Goal: Information Seeking & Learning: Learn about a topic

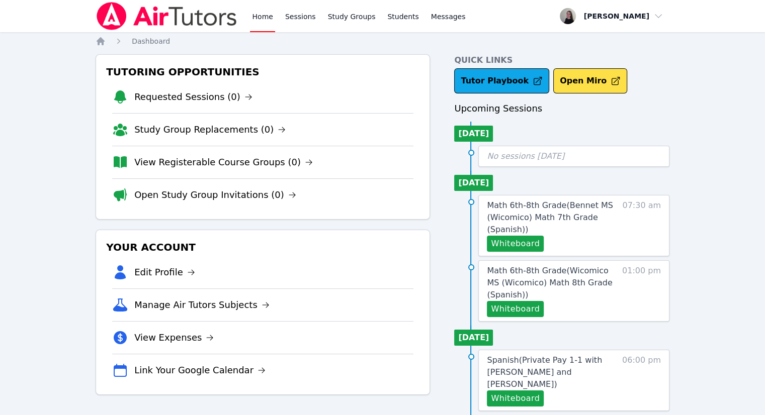
click at [591, 237] on div "Whiteboard" at bounding box center [552, 244] width 130 height 16
click at [521, 218] on span "Math 6th-8th Grade ( Bennet MS (Wicomico) Math 7th Grade (Spanish) )" at bounding box center [550, 218] width 126 height 34
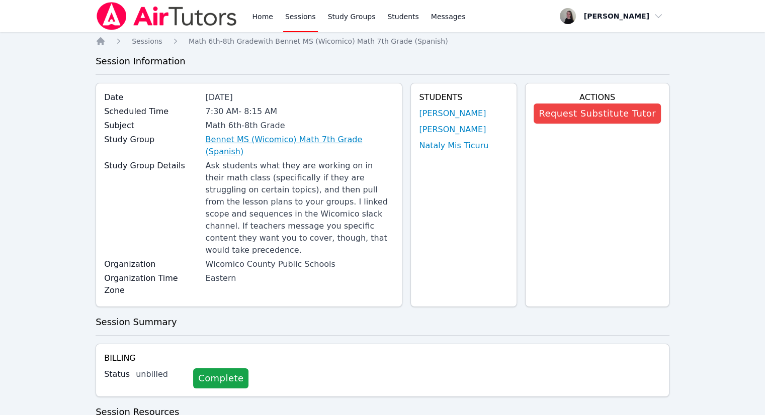
click at [240, 138] on link "Bennet MS (Wicomico) Math 7th Grade (Spanish)" at bounding box center [300, 146] width 189 height 24
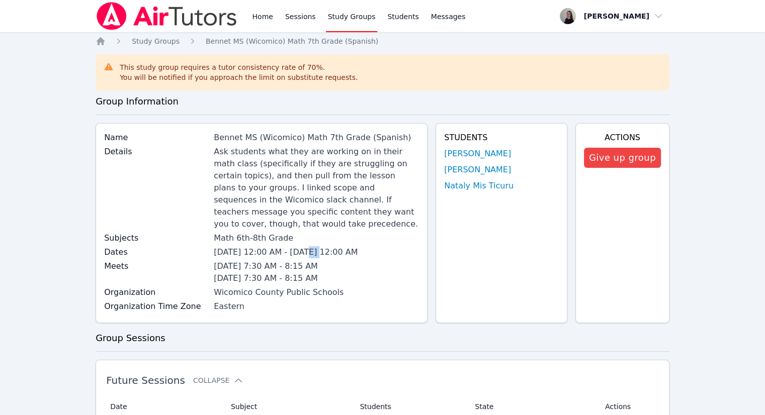
click at [318, 247] on span "Sep 15, 2025 12:00 AM - Dec 17, 2025 12:00 AM" at bounding box center [286, 252] width 144 height 10
click at [253, 18] on link "Home" at bounding box center [262, 16] width 25 height 32
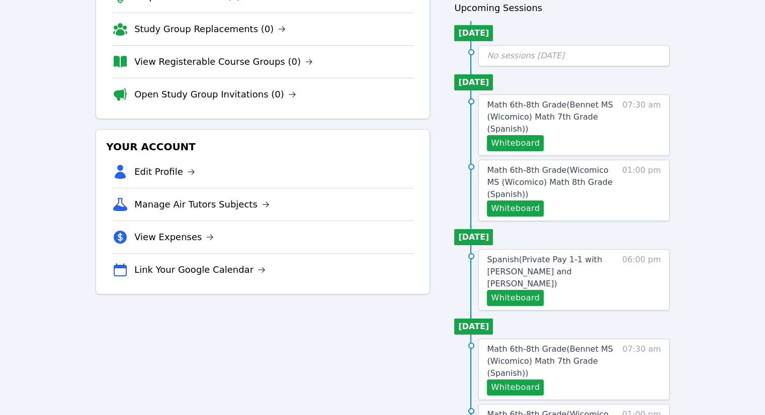
scroll to position [101, 0]
click at [531, 183] on span "Math 6th-8th Grade ( Wicomico MS (Wicomico) Math 8th Grade (Spanish) )" at bounding box center [549, 182] width 125 height 34
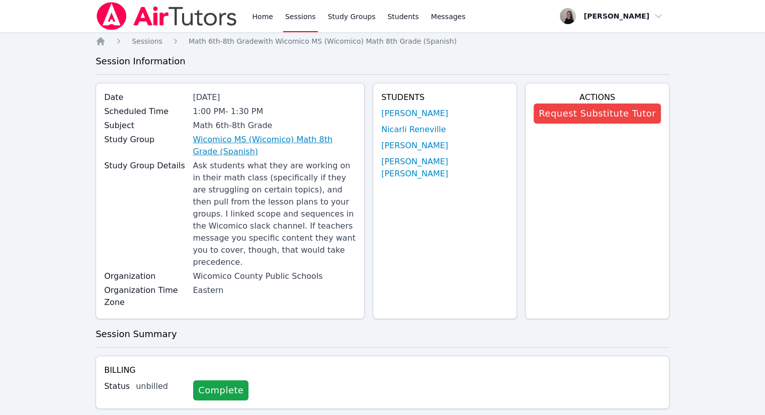
click at [264, 143] on link "Wicomico MS (Wicomico) Math 8th Grade (Spanish)" at bounding box center [274, 146] width 163 height 24
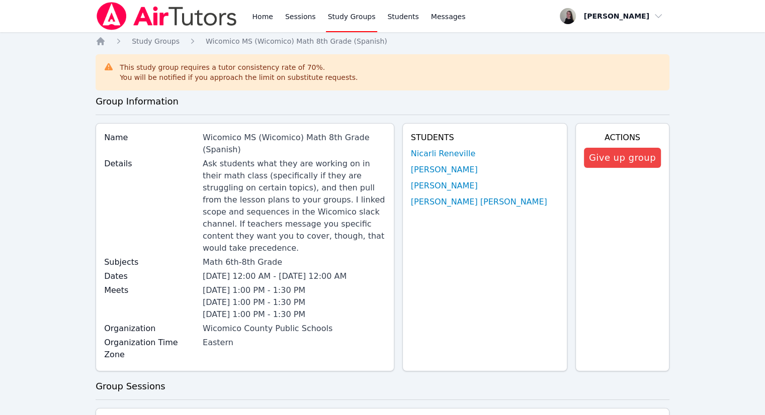
click at [249, 22] on div "Home Sessions Study Groups Students Messages" at bounding box center [282, 16] width 372 height 32
click at [260, 16] on link "Home" at bounding box center [262, 16] width 25 height 32
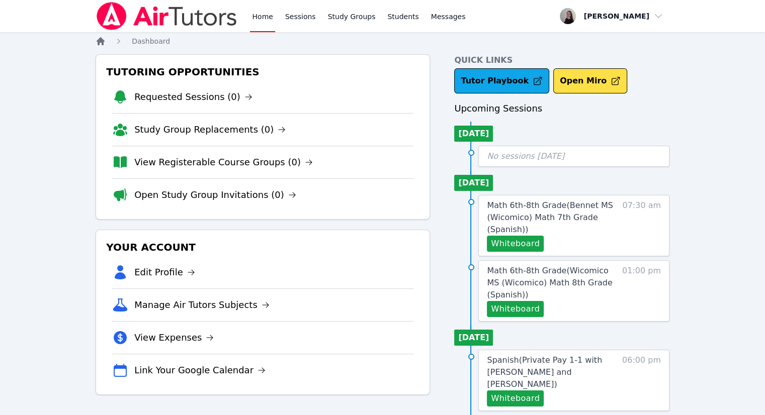
click at [99, 42] on icon "Breadcrumb" at bounding box center [101, 41] width 8 height 8
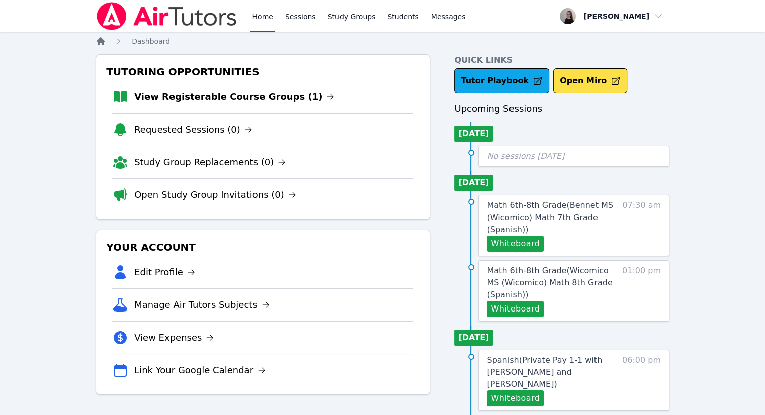
click at [98, 42] on icon "Breadcrumb" at bounding box center [101, 41] width 8 height 8
click at [177, 101] on link "View Registerable Course Groups (1)" at bounding box center [234, 97] width 200 height 14
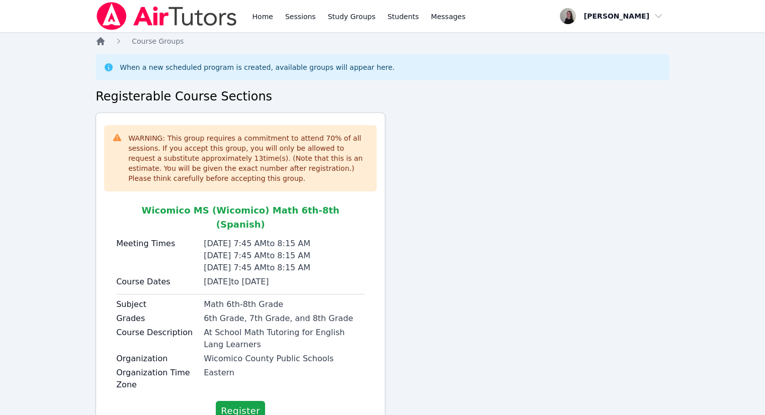
click at [101, 44] on icon "Breadcrumb" at bounding box center [101, 41] width 10 height 10
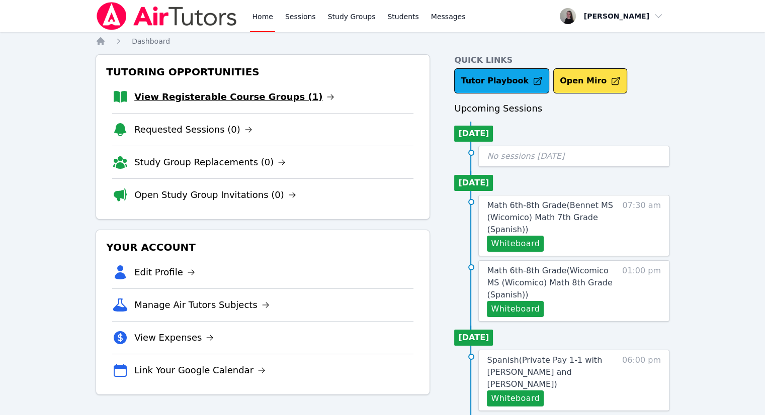
click at [211, 97] on link "View Registerable Course Groups (1)" at bounding box center [234, 97] width 200 height 14
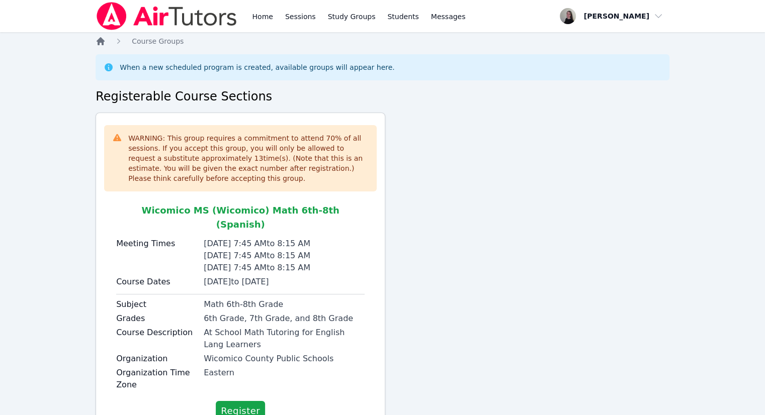
click at [99, 43] on icon "Breadcrumb" at bounding box center [101, 41] width 8 height 8
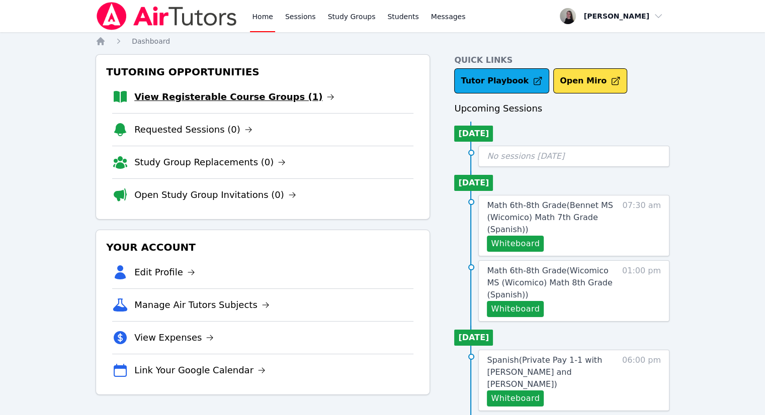
click at [152, 100] on link "View Registerable Course Groups (1)" at bounding box center [234, 97] width 200 height 14
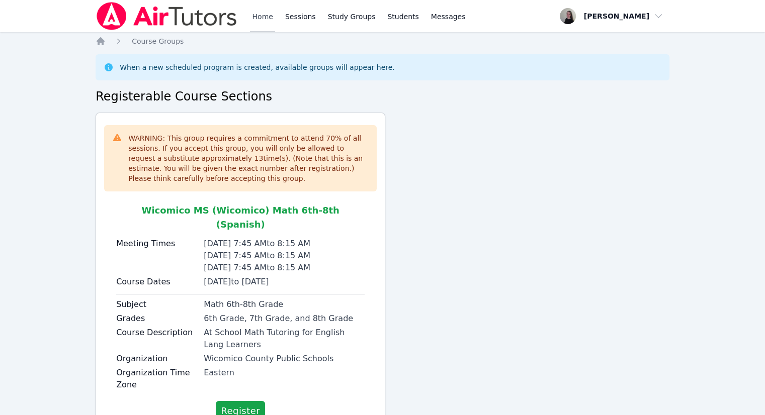
click at [253, 22] on link "Home" at bounding box center [262, 16] width 25 height 32
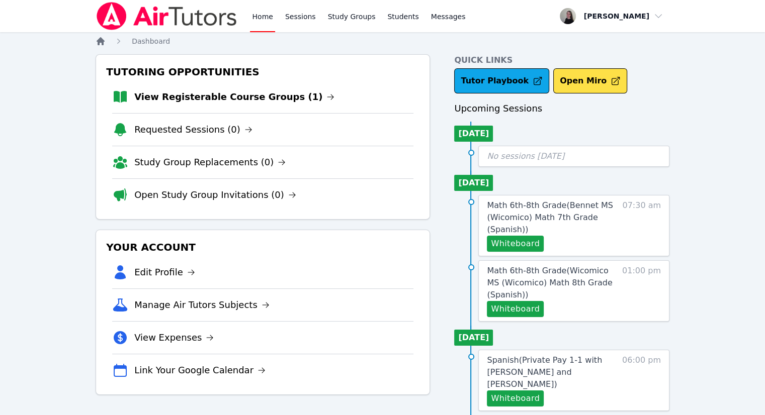
click at [102, 44] on icon "Breadcrumb" at bounding box center [101, 41] width 8 height 8
click at [178, 103] on link "View Registerable Course Groups (1)" at bounding box center [234, 97] width 200 height 14
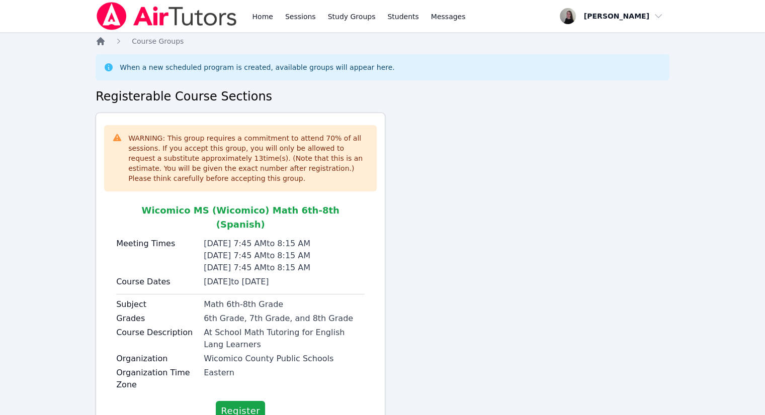
click at [101, 46] on icon "Breadcrumb" at bounding box center [101, 41] width 10 height 10
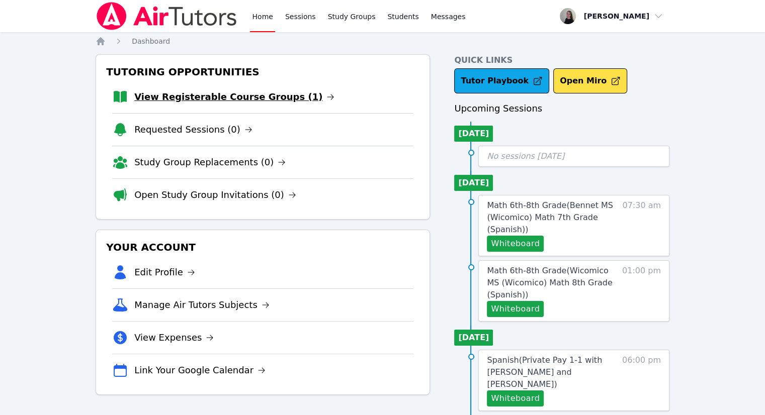
click at [269, 95] on link "View Registerable Course Groups (1)" at bounding box center [234, 97] width 200 height 14
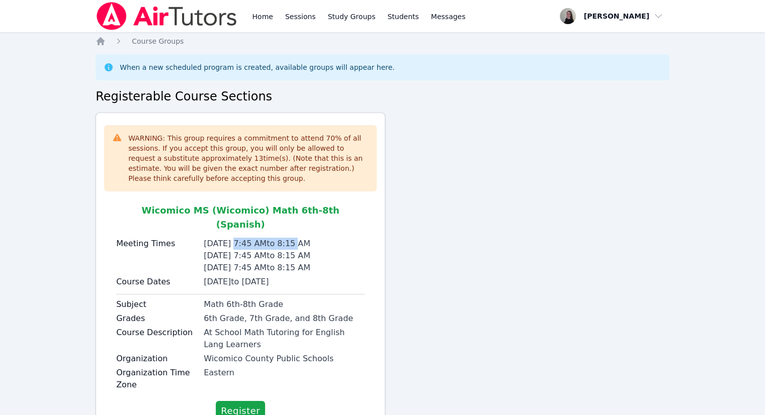
drag, startPoint x: 236, startPoint y: 229, endPoint x: 293, endPoint y: 233, distance: 57.5
click at [293, 238] on div "Tuesday 7:45 AM to 8:15 AM" at bounding box center [284, 244] width 161 height 12
click at [294, 250] on div "Wednesday 7:45 AM to 8:15 AM" at bounding box center [284, 256] width 161 height 12
click at [258, 21] on link "Home" at bounding box center [262, 16] width 25 height 32
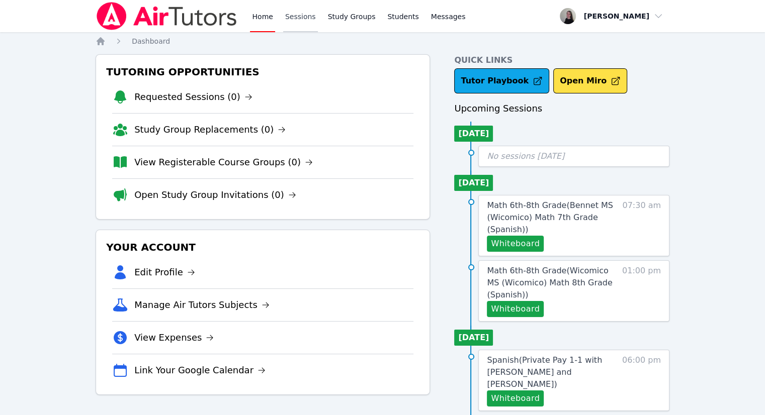
drag, startPoint x: 297, startPoint y: 13, endPoint x: 284, endPoint y: 21, distance: 15.8
click at [296, 13] on link "Sessions" at bounding box center [300, 16] width 35 height 32
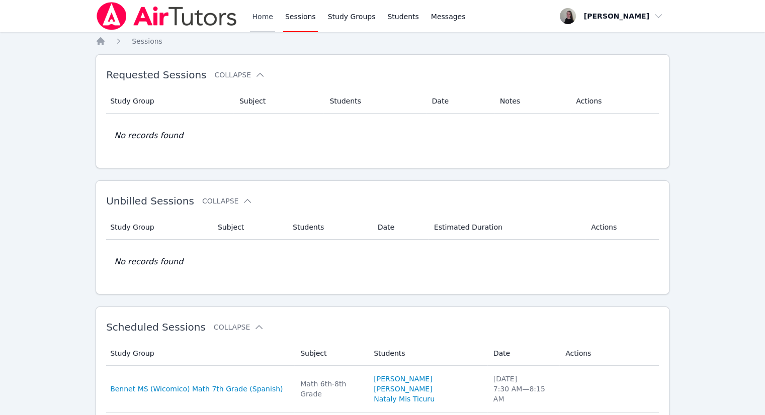
click at [264, 22] on link "Home" at bounding box center [262, 16] width 25 height 32
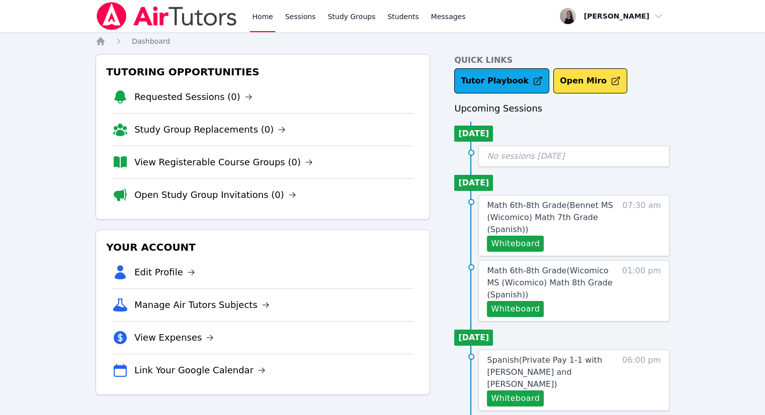
click at [131, 45] on div "Dashboard" at bounding box center [142, 41] width 56 height 10
click at [152, 40] on span "Dashboard" at bounding box center [151, 41] width 38 height 8
click at [301, 19] on link "Sessions" at bounding box center [300, 16] width 35 height 32
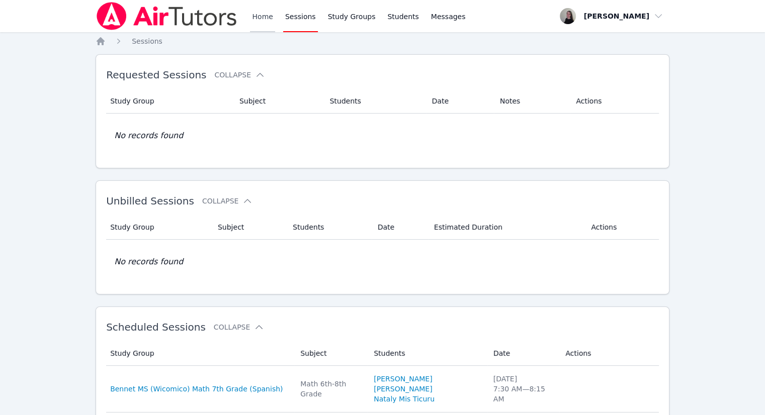
click at [265, 23] on link "Home" at bounding box center [262, 16] width 25 height 32
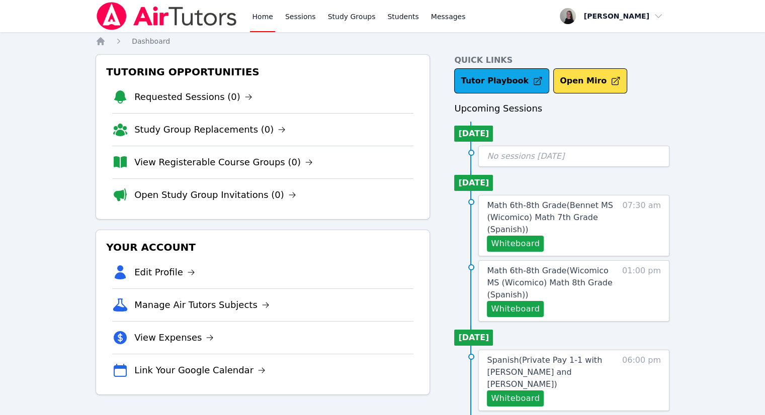
click at [283, 19] on link "Sessions" at bounding box center [300, 16] width 35 height 32
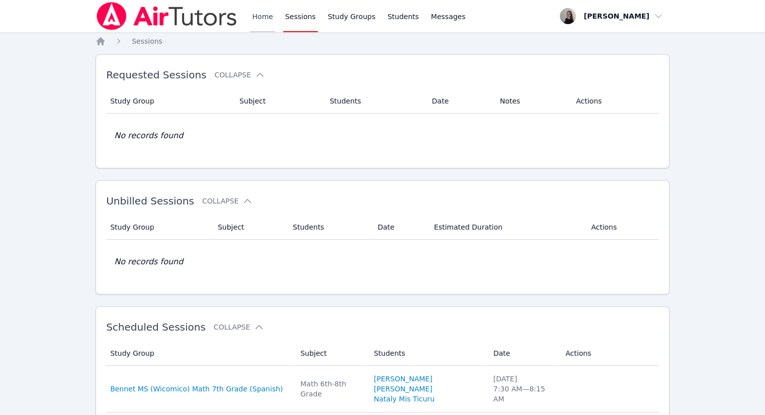
click at [263, 20] on link "Home" at bounding box center [262, 16] width 25 height 32
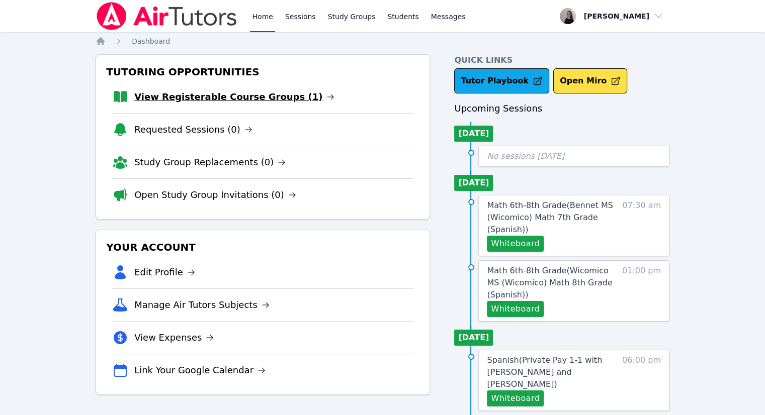
click at [186, 96] on link "View Registerable Course Groups (1)" at bounding box center [234, 97] width 200 height 14
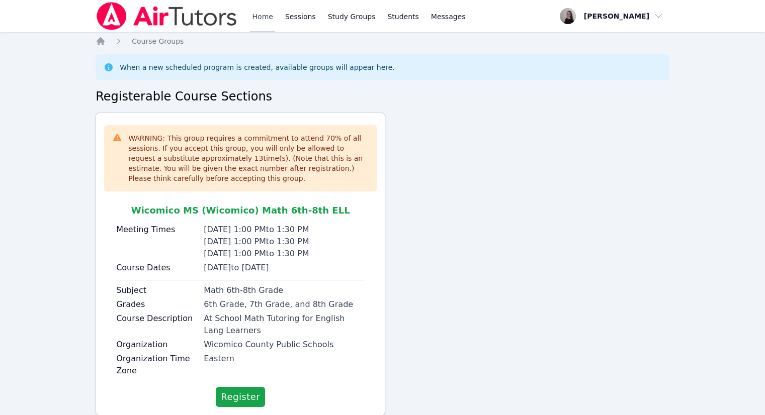
click at [253, 22] on link "Home" at bounding box center [262, 16] width 25 height 32
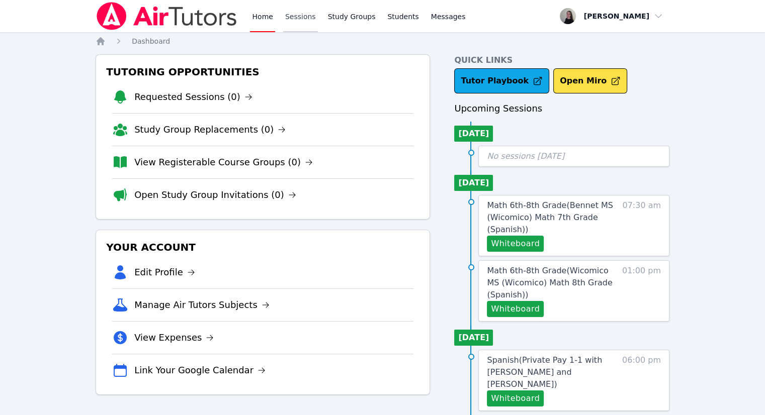
click at [287, 17] on link "Sessions" at bounding box center [300, 16] width 35 height 32
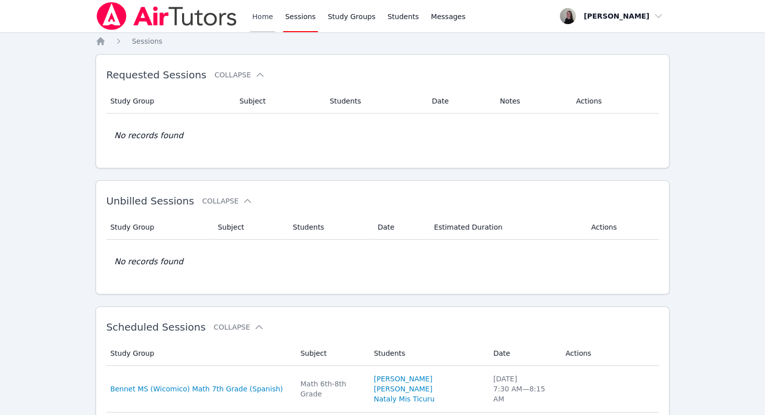
click at [264, 25] on link "Home" at bounding box center [262, 16] width 25 height 32
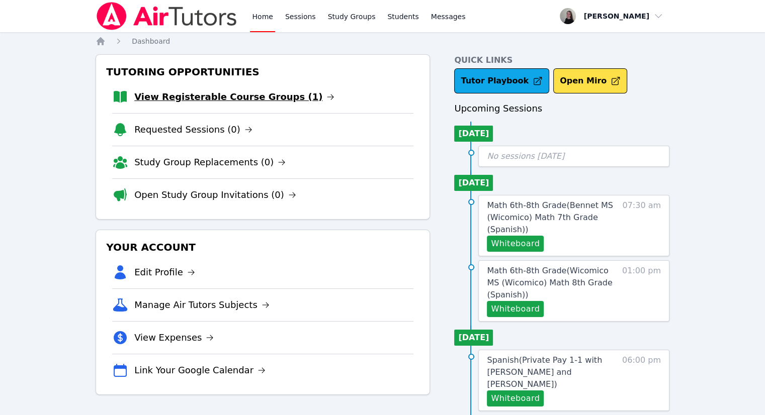
click at [221, 97] on link "View Registerable Course Groups (1)" at bounding box center [234, 97] width 200 height 14
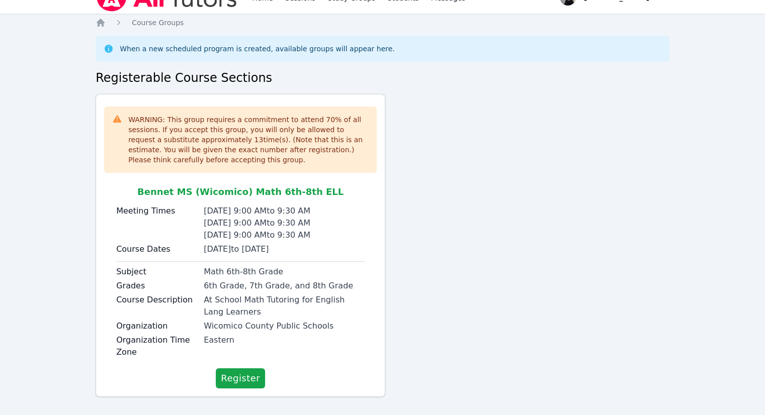
scroll to position [28, 0]
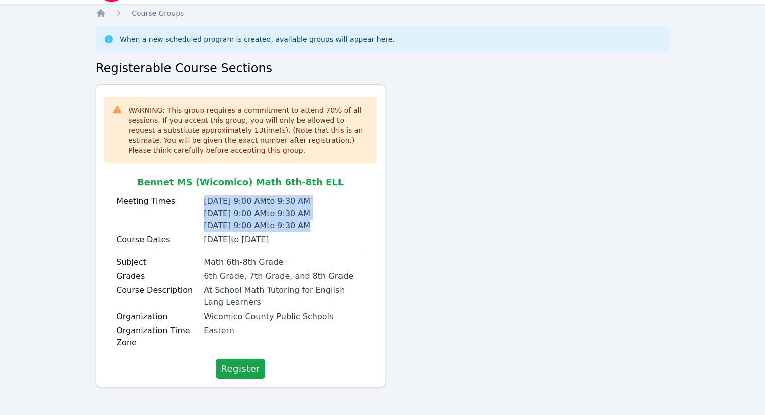
drag, startPoint x: 307, startPoint y: 226, endPoint x: 199, endPoint y: 198, distance: 111.1
click at [199, 198] on div "Meeting Times Tuesday 9:00 AM to 9:30 AM Wednesday 9:00 AM to 9:30 AM Thursday …" at bounding box center [240, 215] width 248 height 38
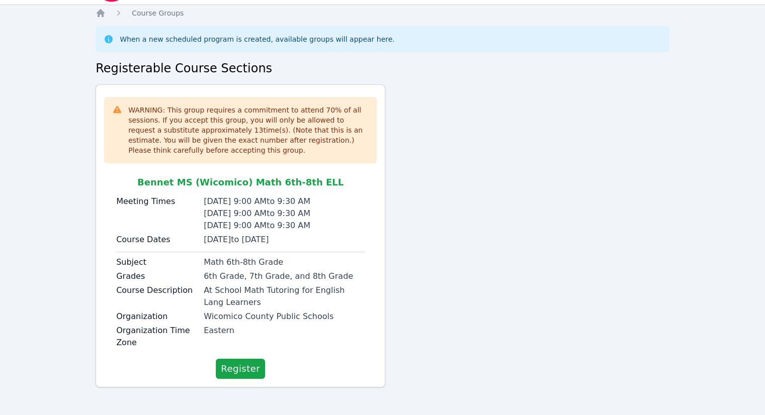
click at [67, 171] on div "Home Sessions Study Groups Students Messages Open user menu Kendra Byrd Open ma…" at bounding box center [382, 194] width 765 height 444
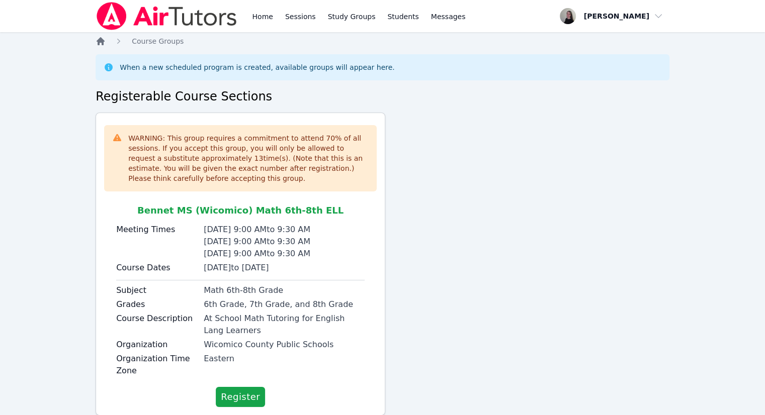
click at [100, 41] on icon "Breadcrumb" at bounding box center [101, 41] width 8 height 8
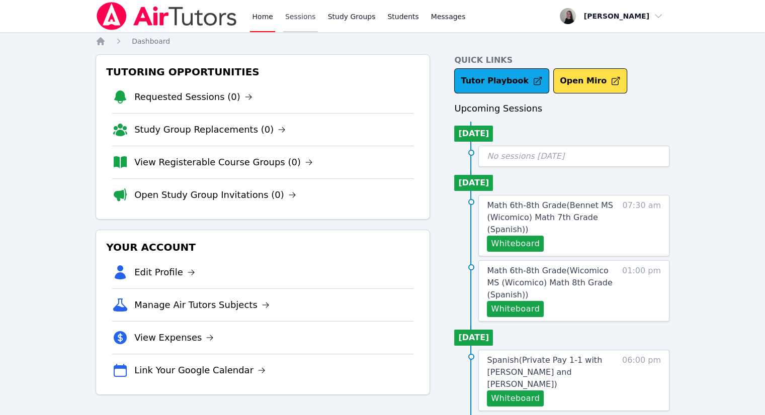
click at [290, 22] on link "Sessions" at bounding box center [300, 16] width 35 height 32
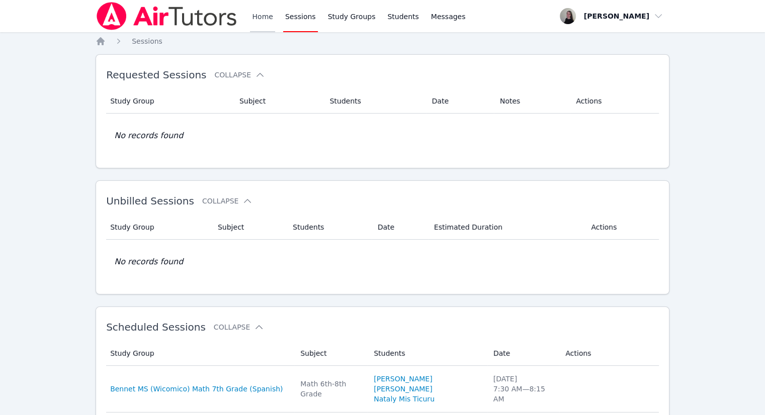
click at [266, 19] on link "Home" at bounding box center [262, 16] width 25 height 32
